Goal: Entertainment & Leisure: Consume media (video, audio)

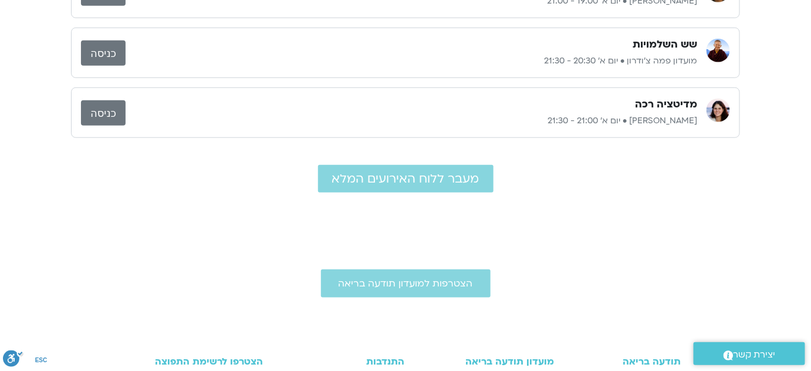
scroll to position [320, 0]
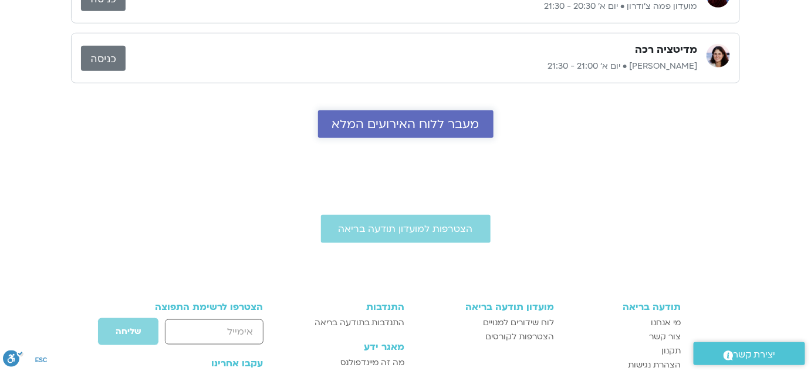
click at [367, 128] on span "מעבר ללוח האירועים המלא" at bounding box center [405, 123] width 147 height 13
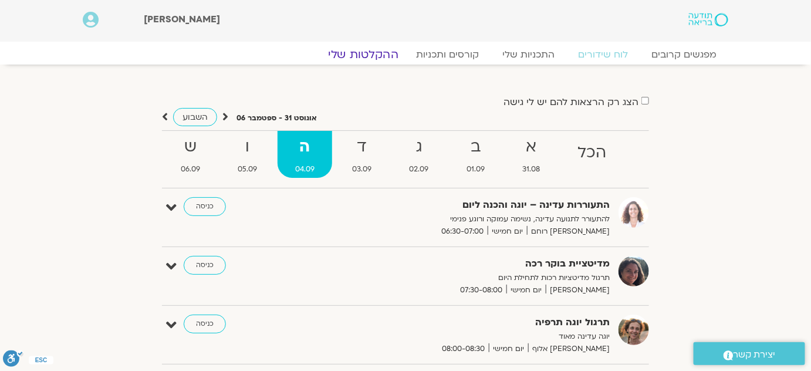
click at [382, 56] on link "ההקלטות שלי" at bounding box center [363, 55] width 99 height 14
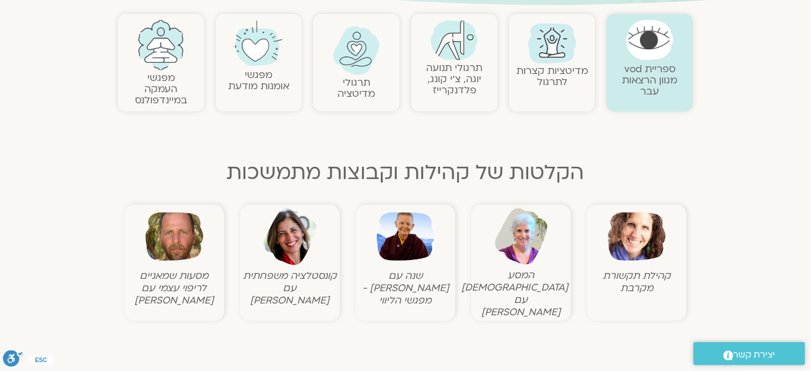
scroll to position [266, 0]
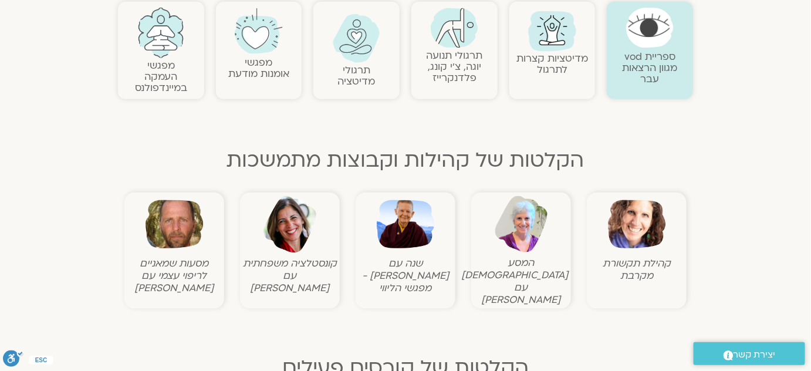
click at [415, 270] on figcaption "שנה עם פמה צ'ודרון - מפגשי הליווי" at bounding box center [405, 275] width 94 height 37
click at [415, 236] on img at bounding box center [406, 224] width 58 height 58
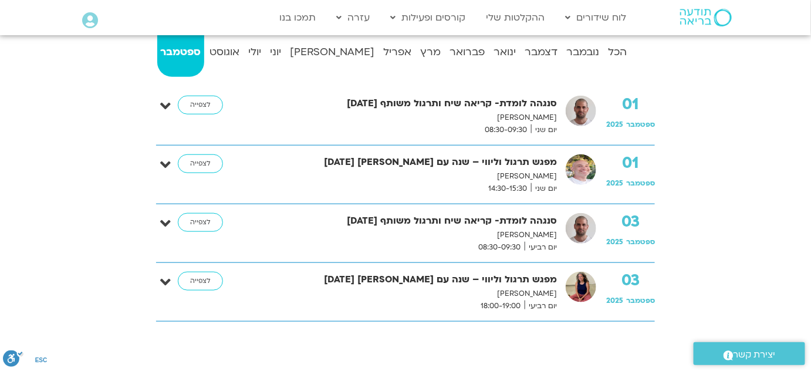
scroll to position [320, 0]
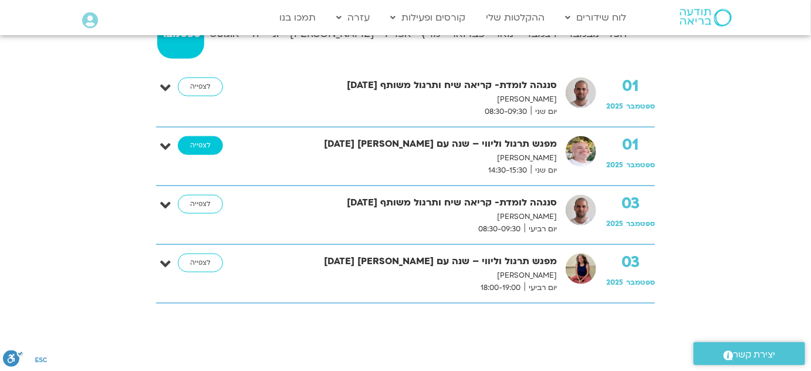
click at [200, 147] on link "לצפייה" at bounding box center [200, 145] width 45 height 19
